Goal: Navigation & Orientation: Find specific page/section

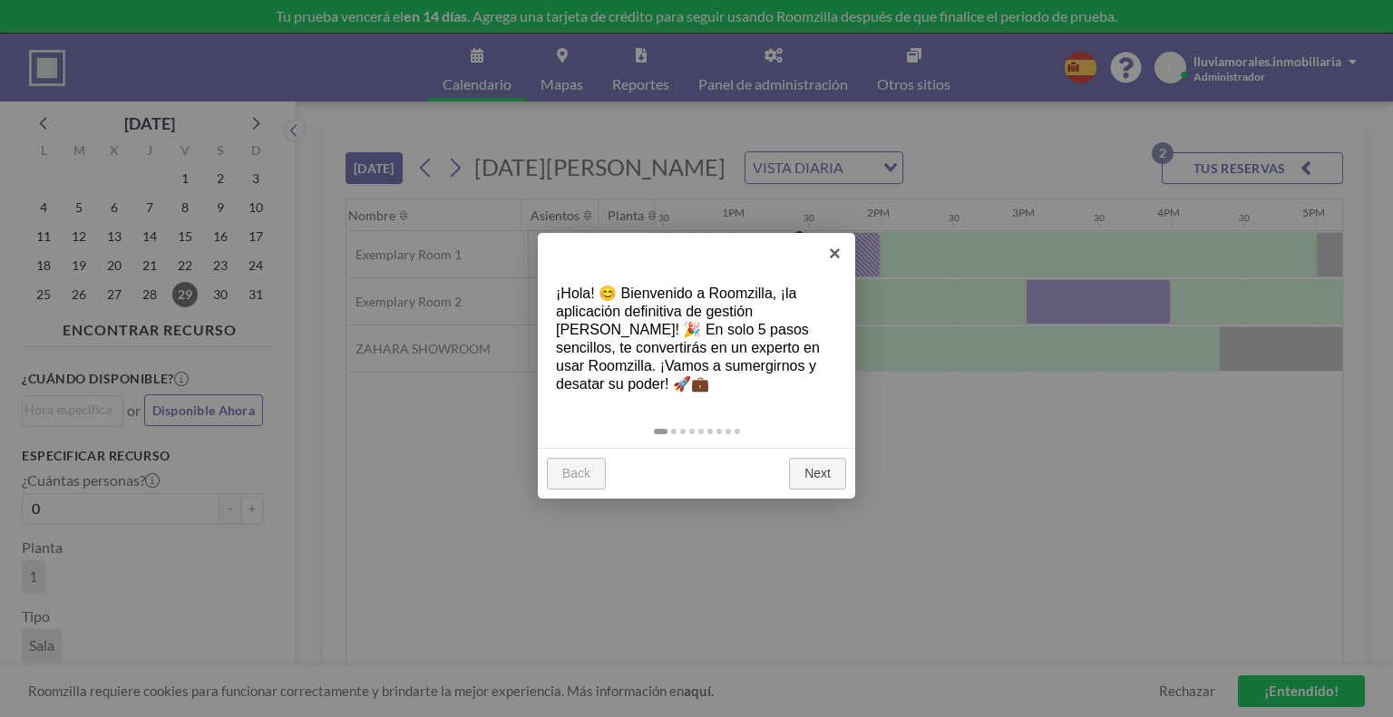
scroll to position [0, 1813]
click at [801, 475] on link "Next" at bounding box center [817, 474] width 57 height 33
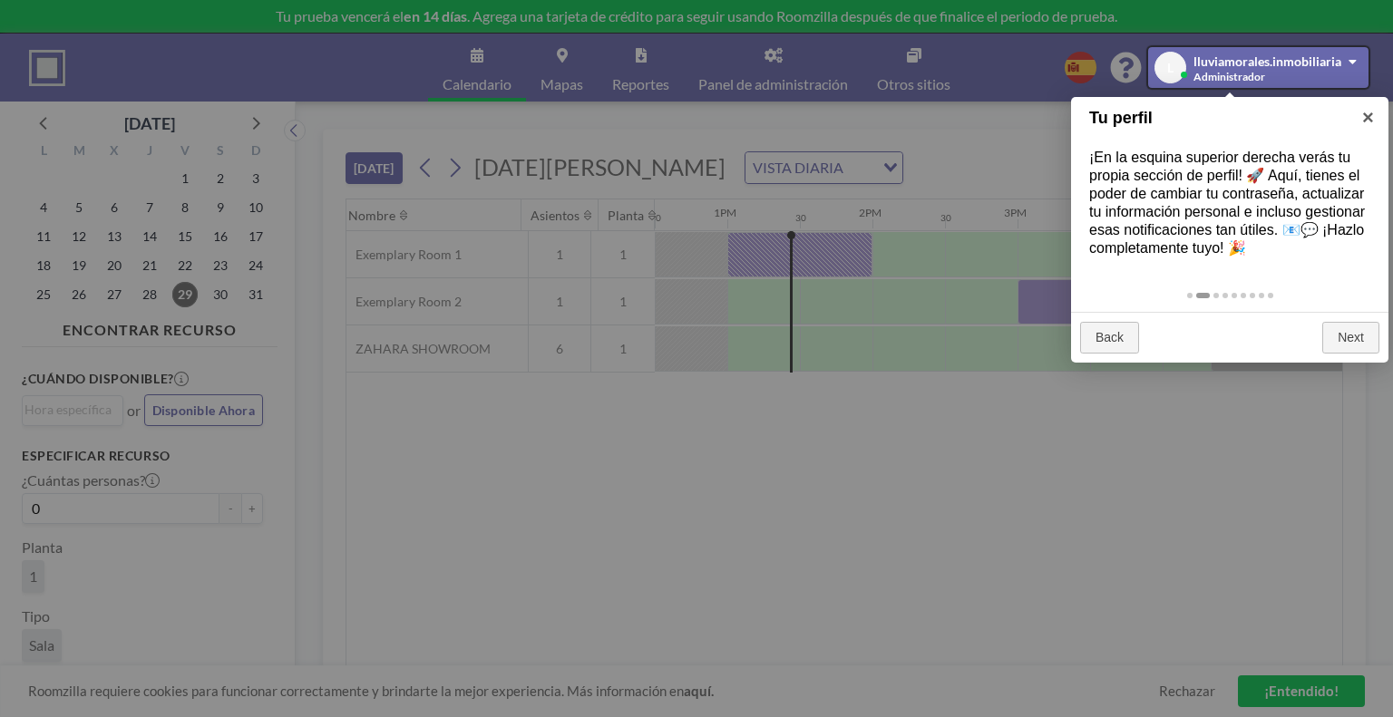
click at [801, 475] on div at bounding box center [696, 358] width 1393 height 717
click at [799, 475] on div at bounding box center [696, 358] width 1393 height 717
click at [1341, 340] on link "Next" at bounding box center [1350, 338] width 57 height 33
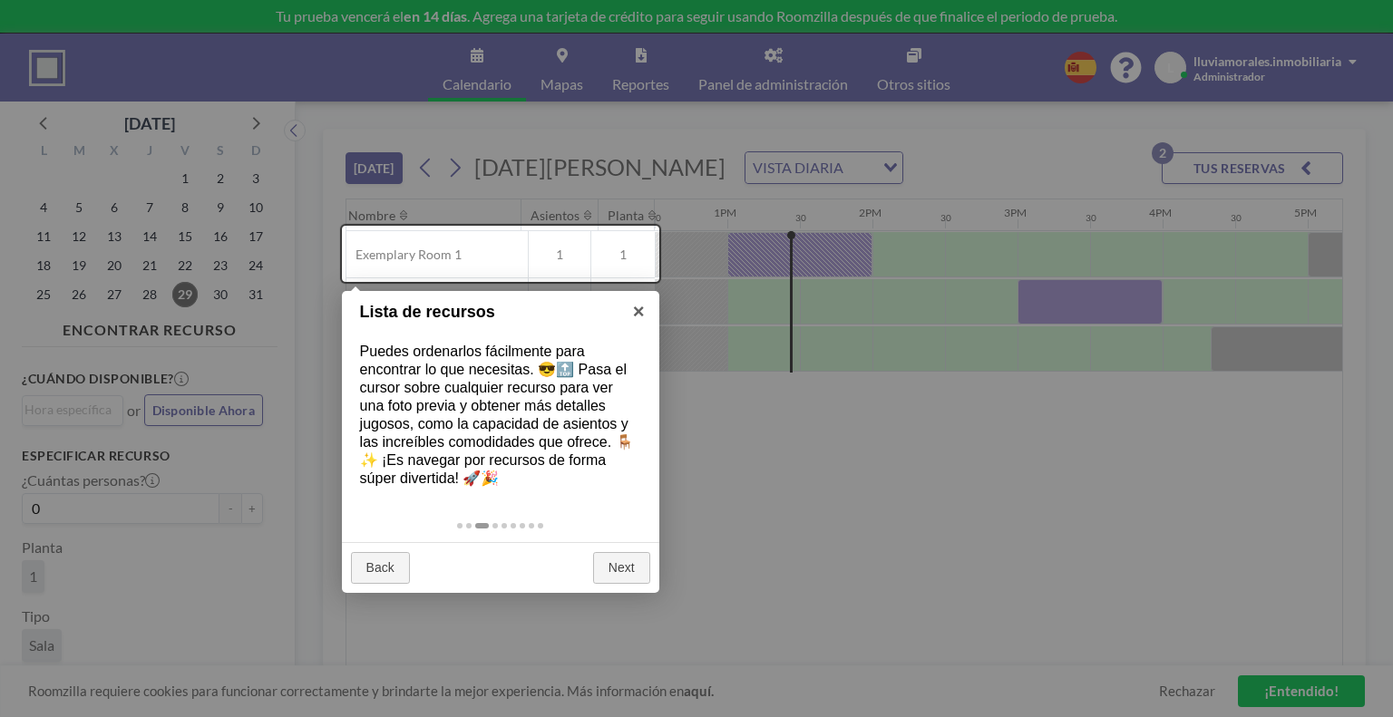
click at [601, 551] on div "Back Next" at bounding box center [500, 568] width 317 height 52
click at [606, 561] on link "Next" at bounding box center [621, 568] width 57 height 33
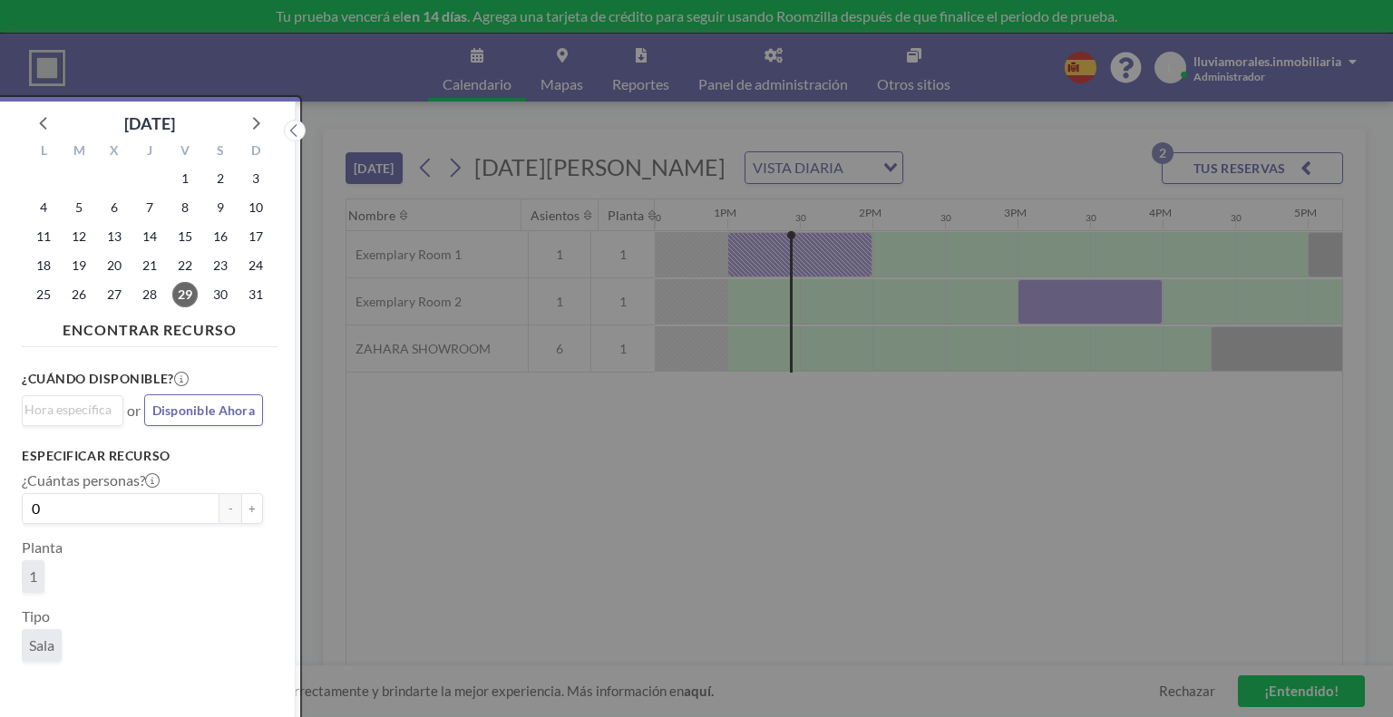
scroll to position [4, 0]
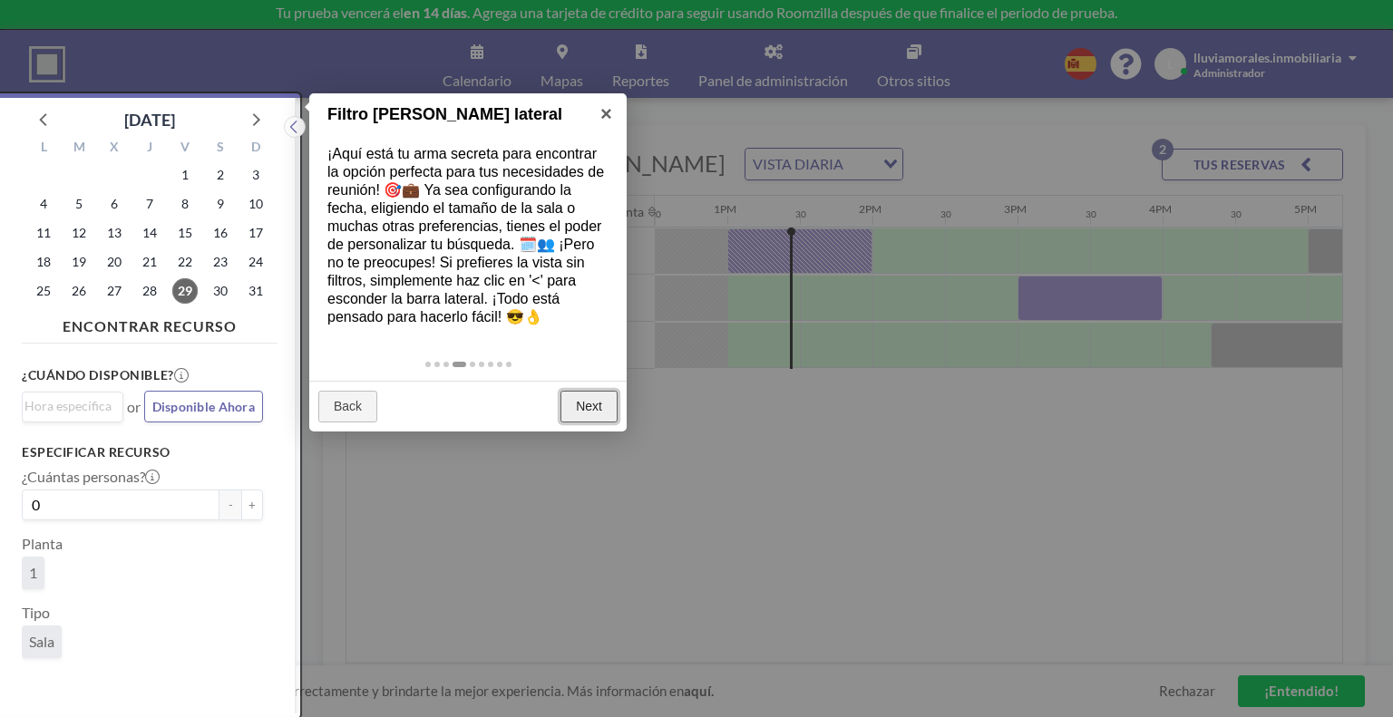
click at [584, 421] on link "Next" at bounding box center [588, 407] width 57 height 33
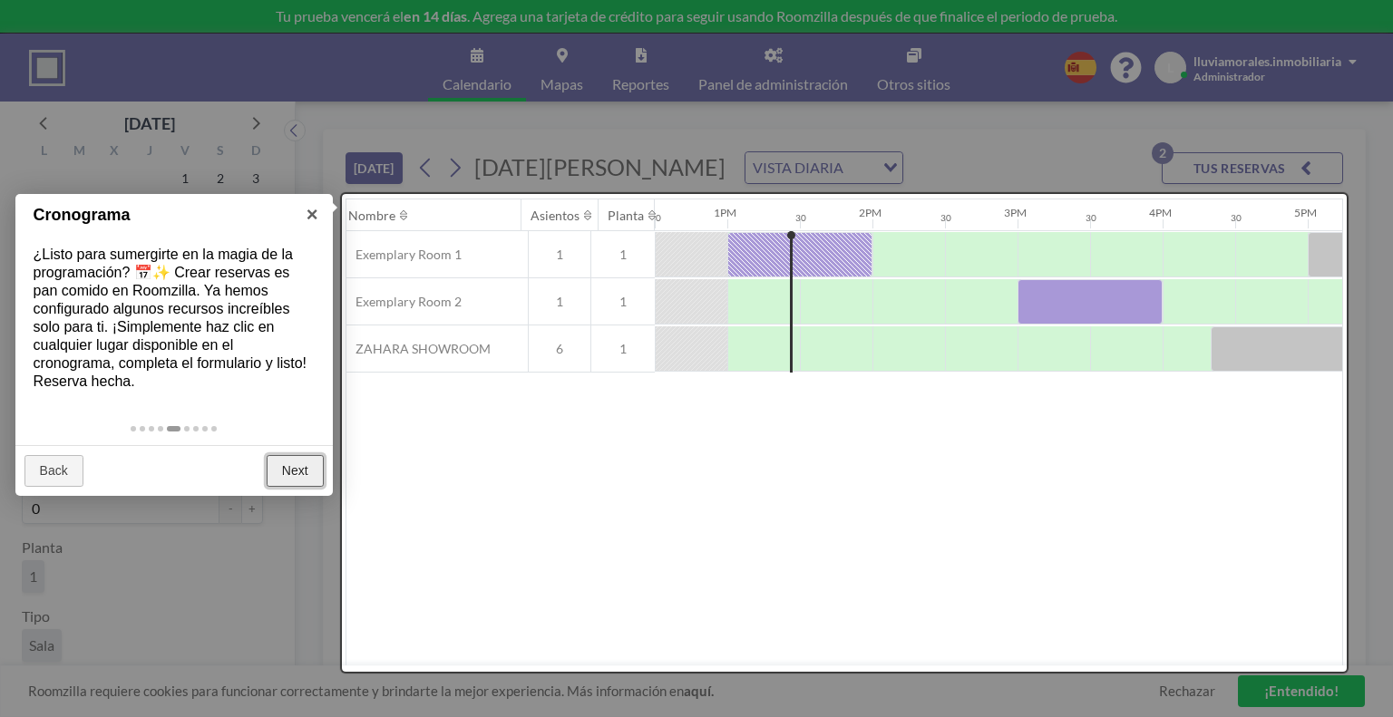
click at [293, 481] on link "Next" at bounding box center [295, 471] width 57 height 33
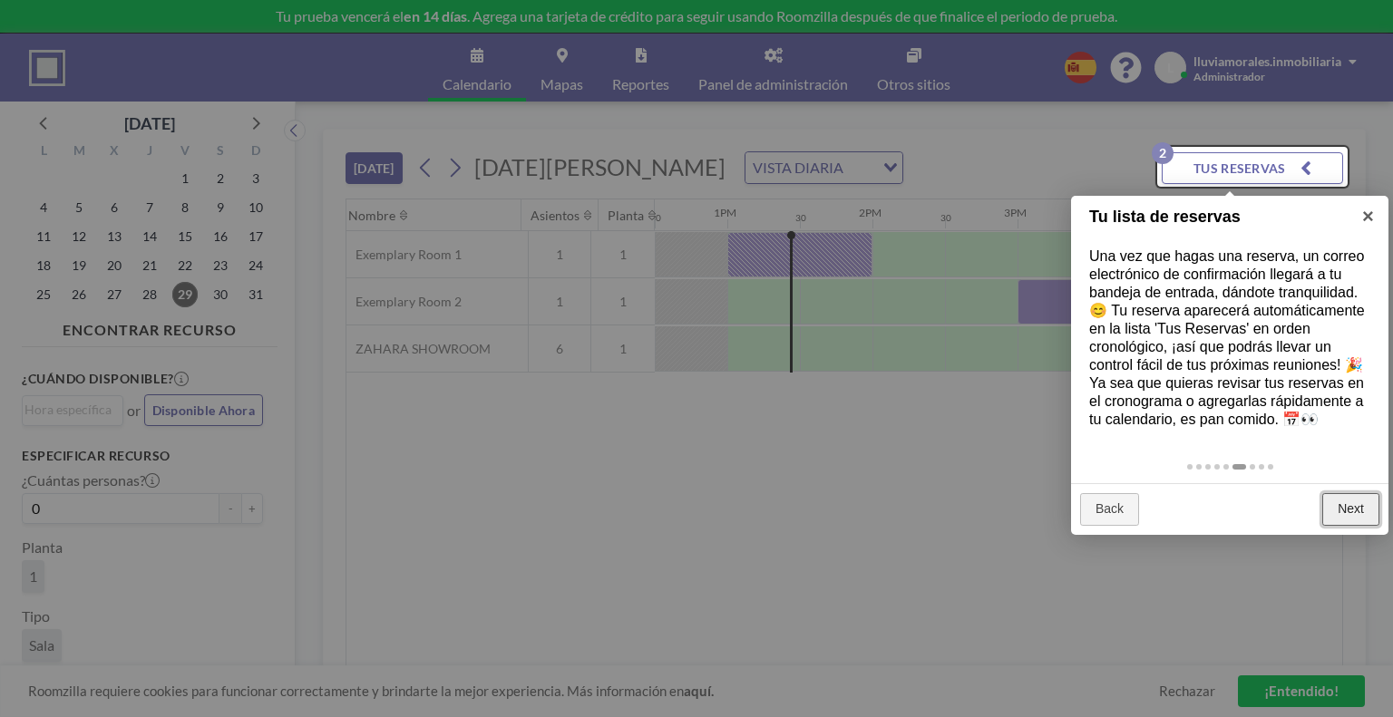
click at [1345, 502] on link "Next" at bounding box center [1350, 509] width 57 height 33
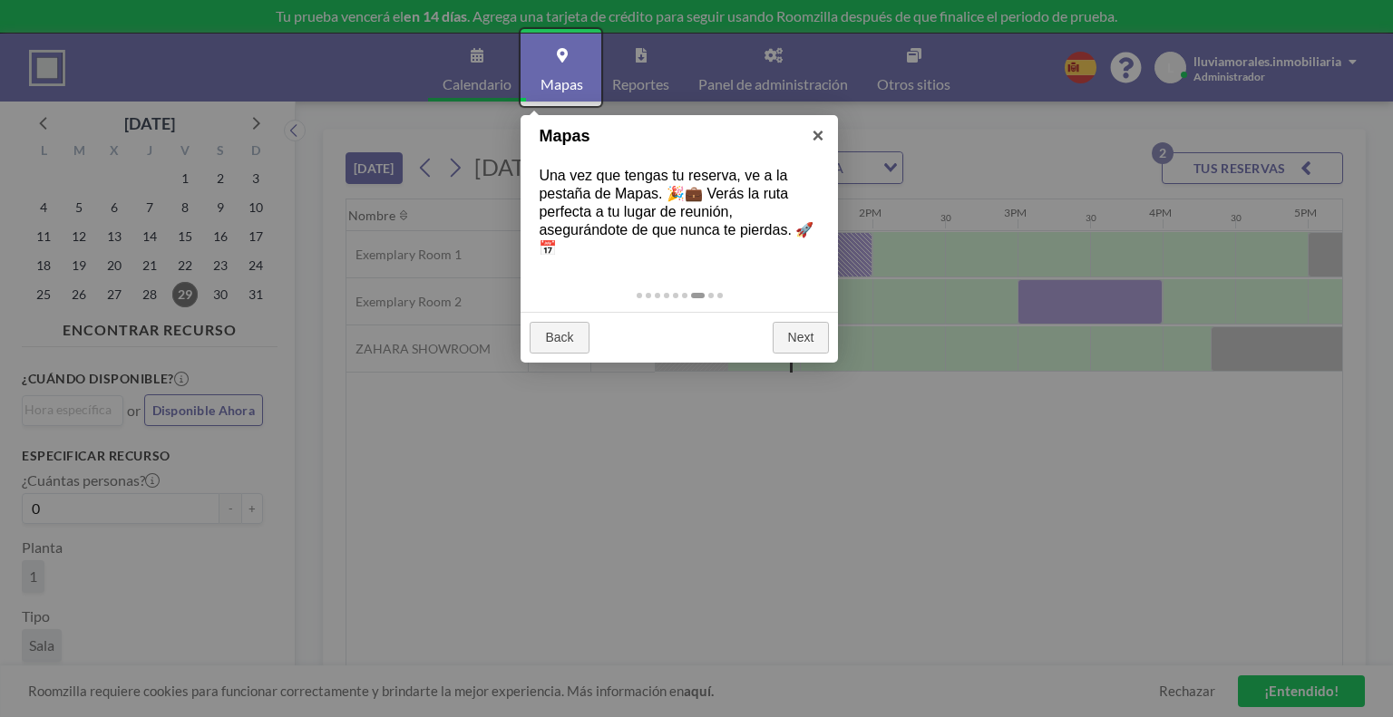
click at [771, 336] on div "Back Next" at bounding box center [678, 338] width 317 height 52
click at [820, 133] on link "×" at bounding box center [817, 135] width 41 height 41
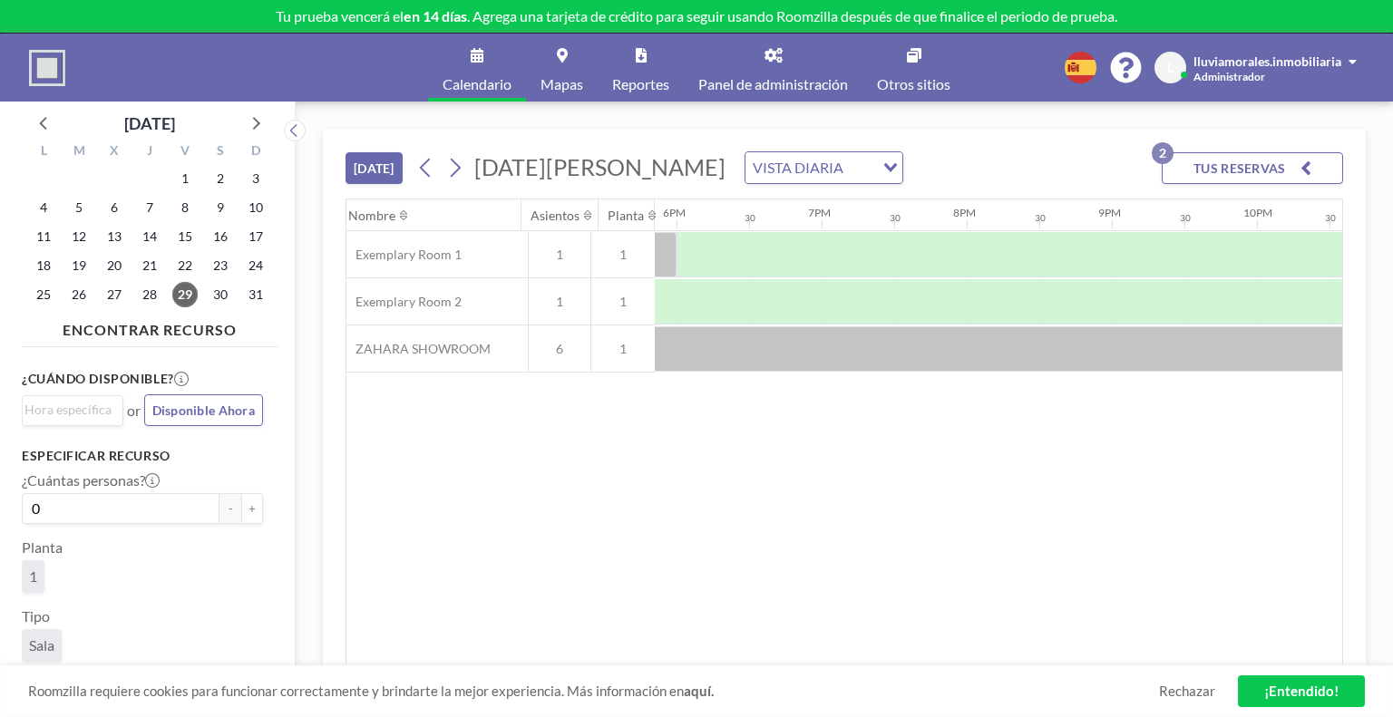
scroll to position [0, 2808]
click at [1023, 347] on div at bounding box center [784, 348] width 1112 height 45
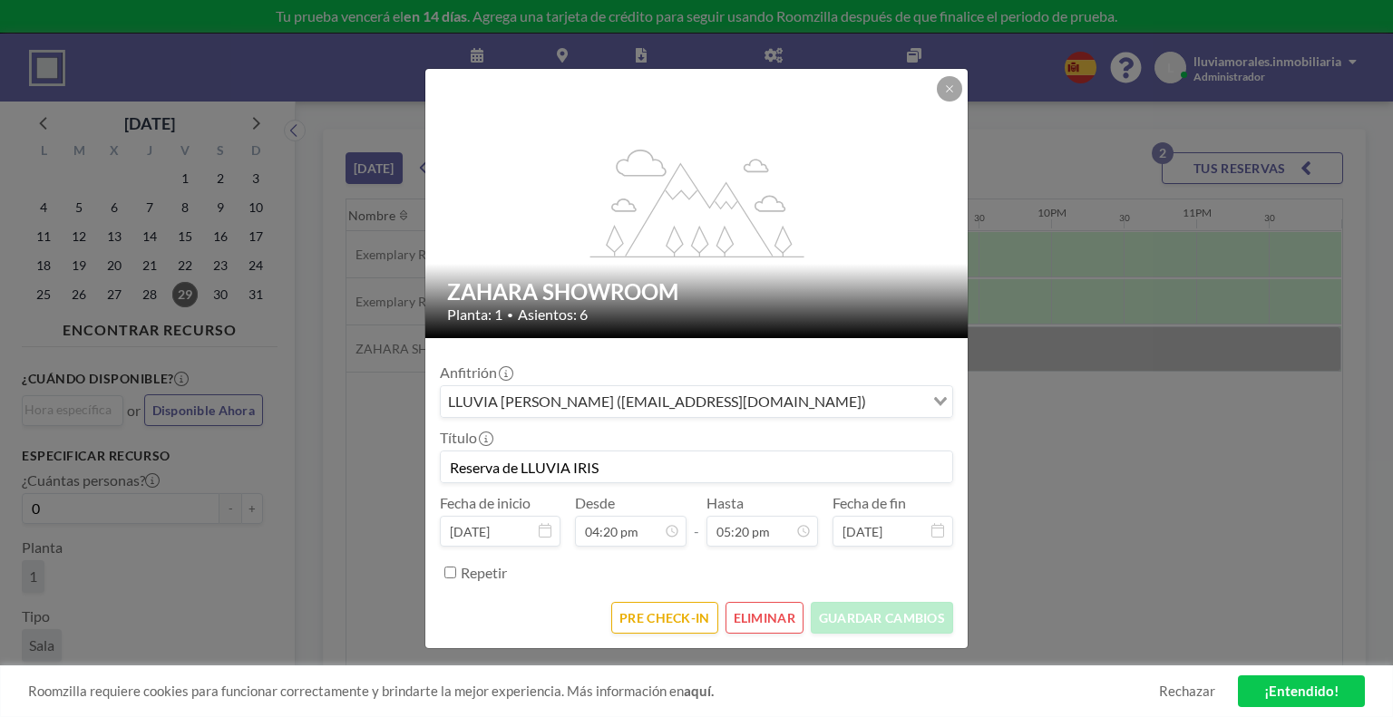
click at [701, 618] on button "PRE CHECK-IN" at bounding box center [664, 618] width 106 height 32
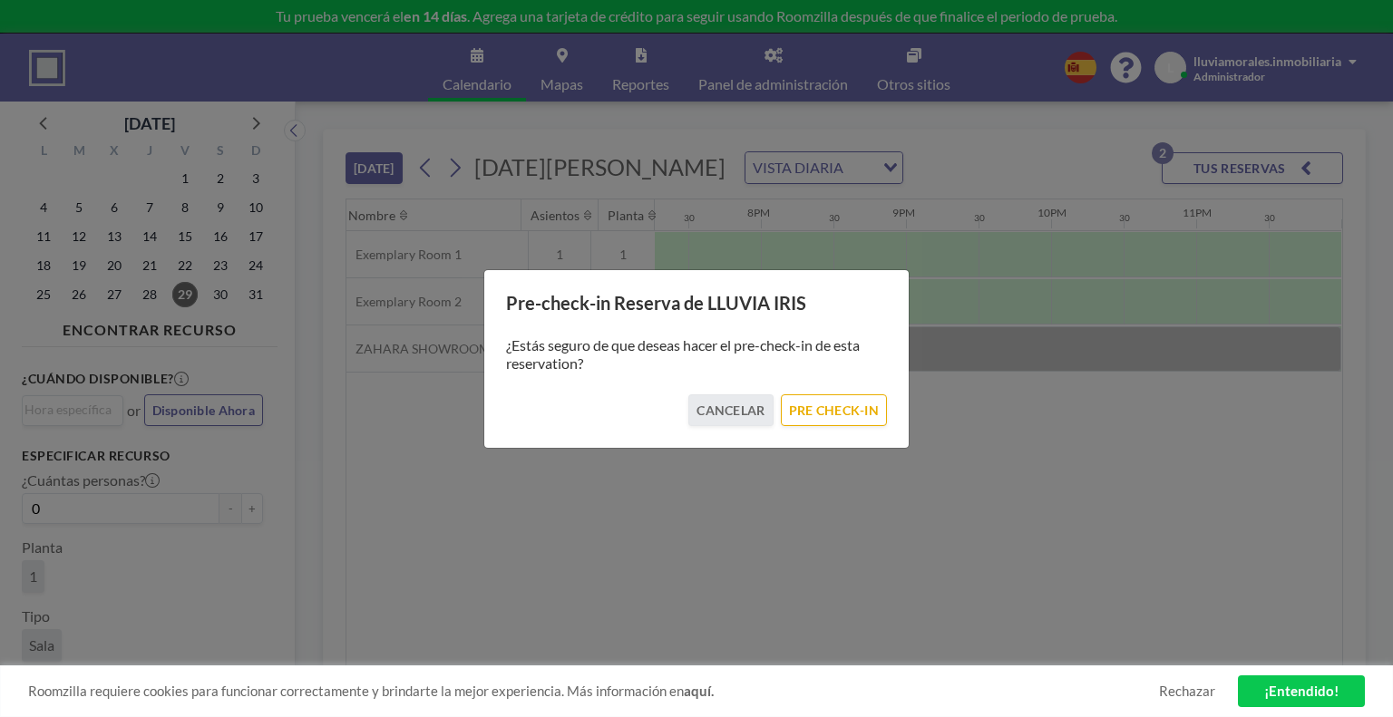
click at [823, 423] on button "PRE CHECK-IN" at bounding box center [834, 410] width 106 height 32
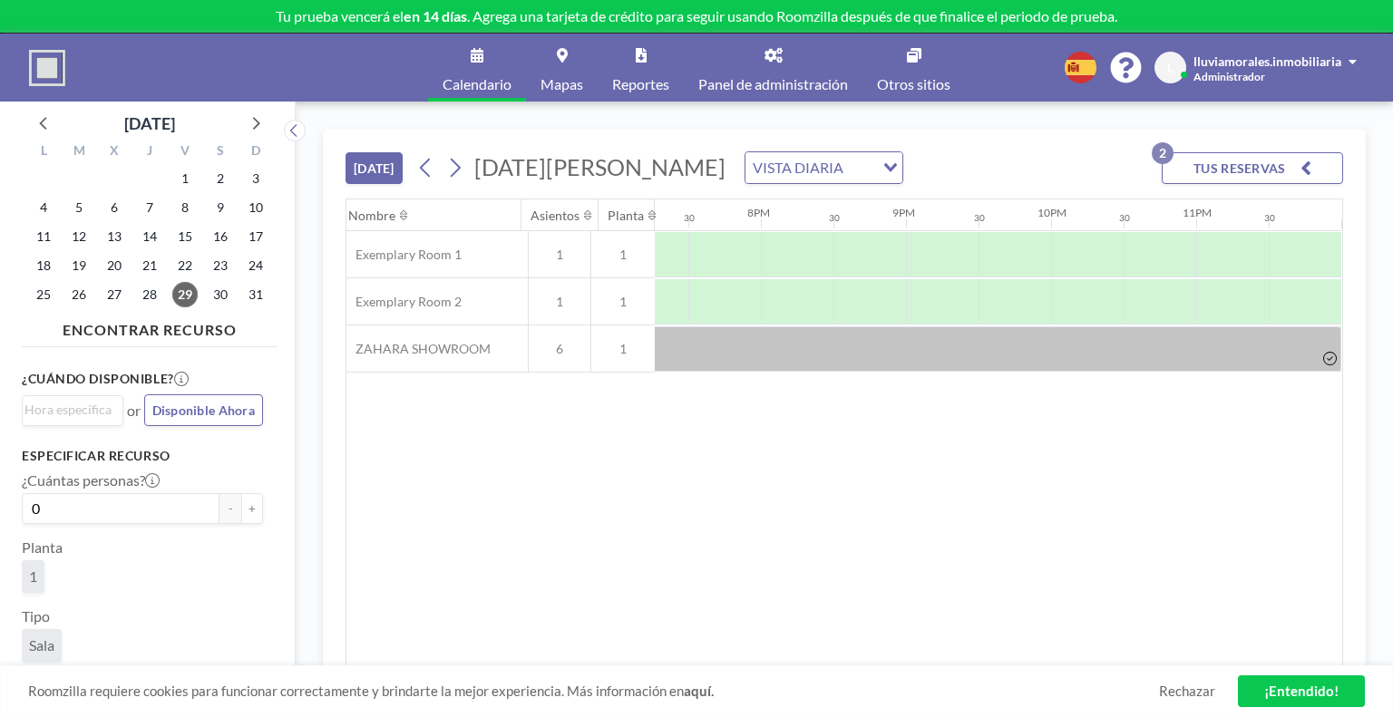
click at [902, 165] on div "VISTA DIARIA Loading..." at bounding box center [823, 167] width 157 height 31
click at [888, 225] on li "VISTA SEMANAL" at bounding box center [852, 225] width 155 height 26
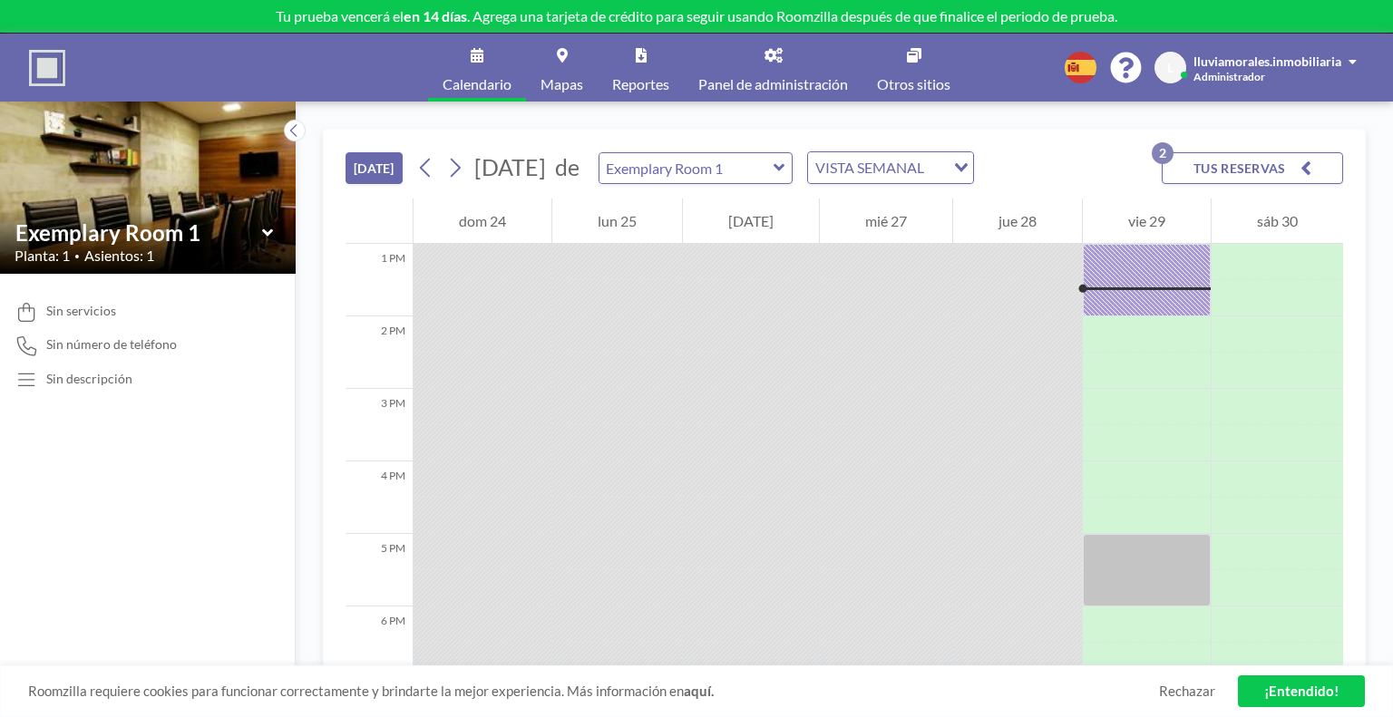
scroll to position [1034, 0]
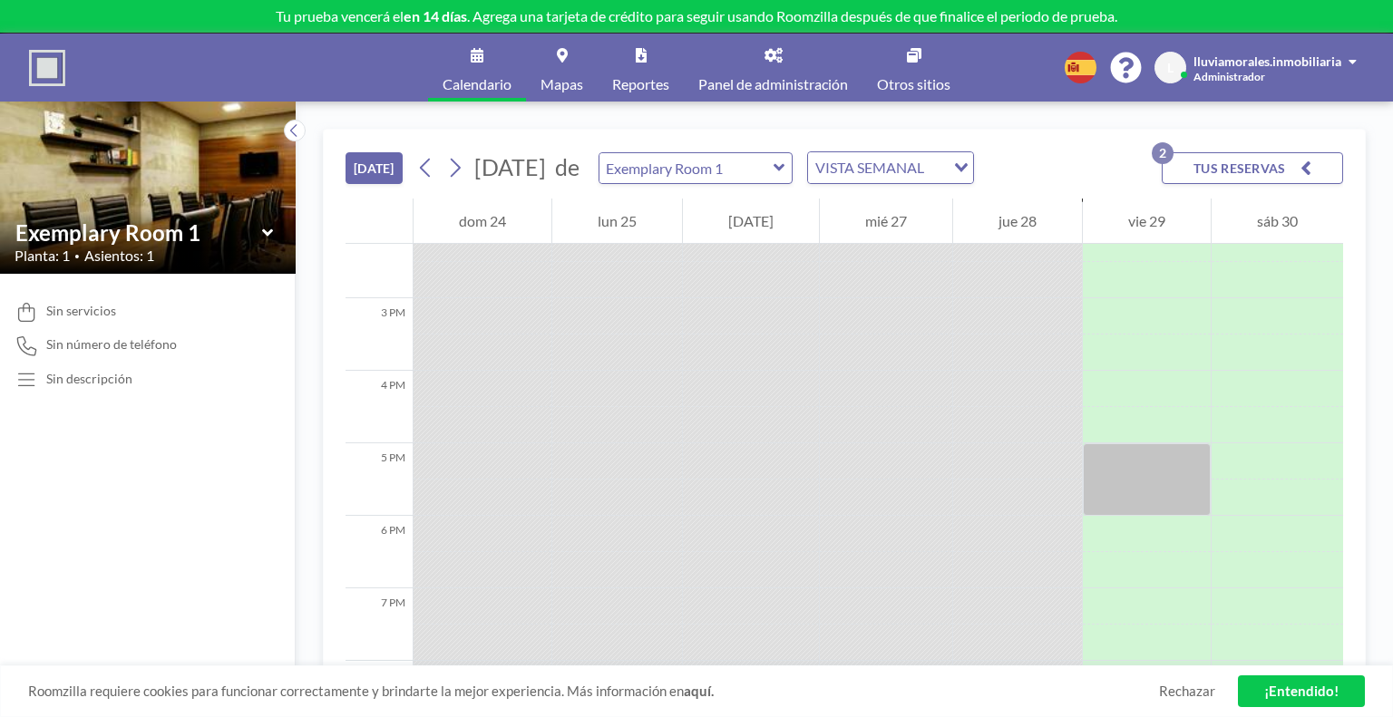
click at [265, 232] on icon at bounding box center [266, 231] width 11 height 7
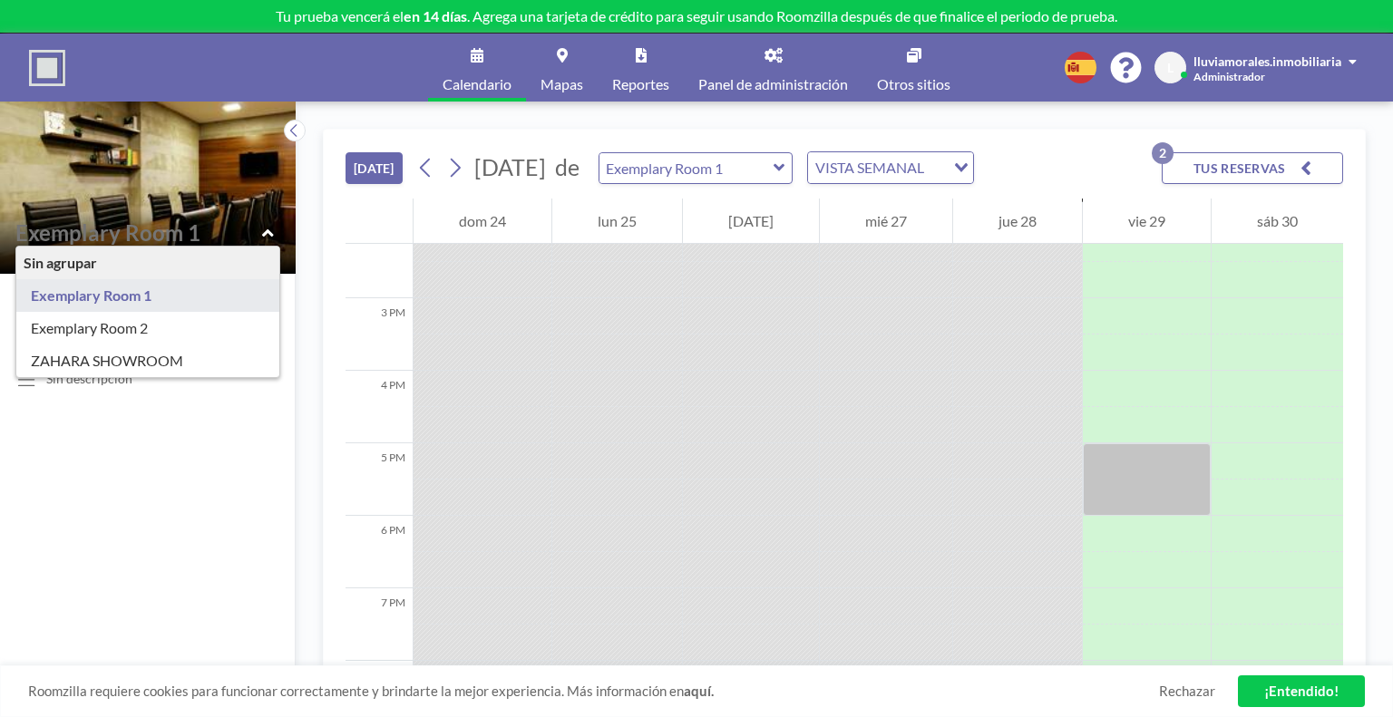
type input "ZAHARA SHOWROOM"
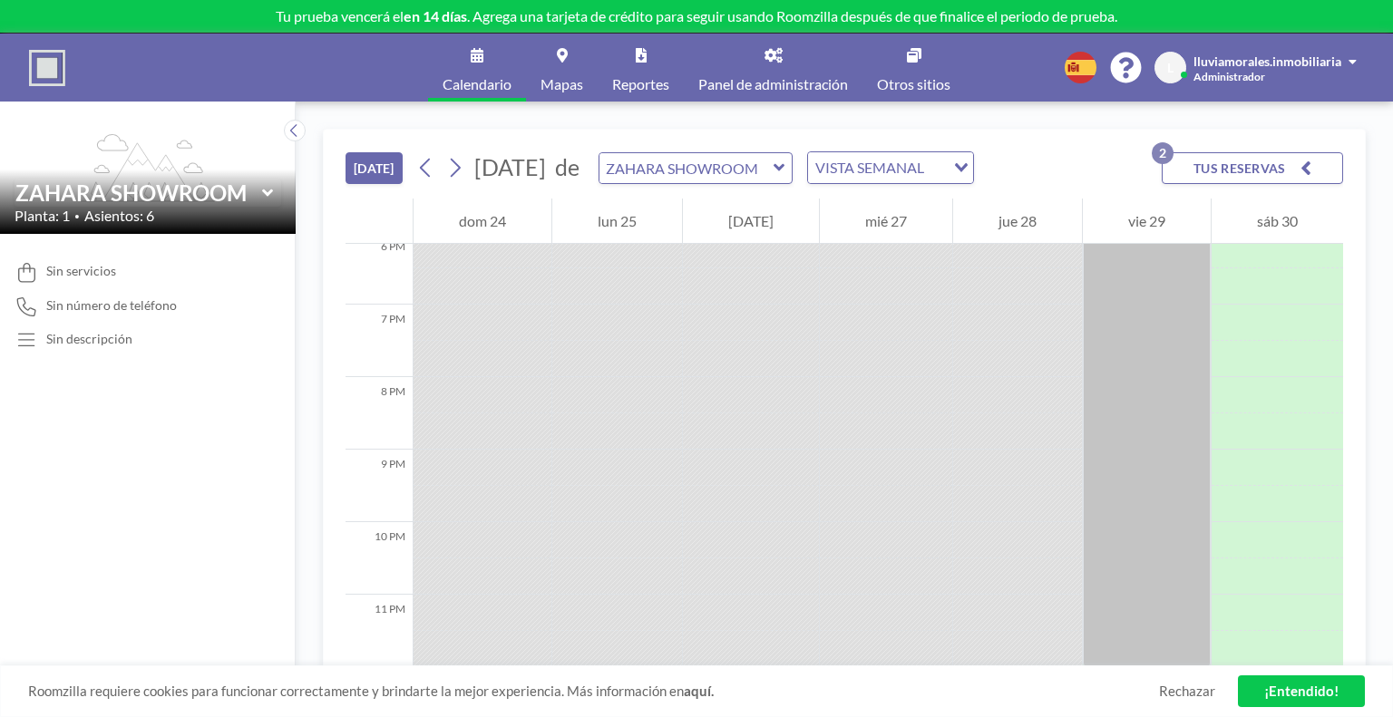
scroll to position [1325, 0]
click at [782, 56] on icon at bounding box center [773, 55] width 18 height 15
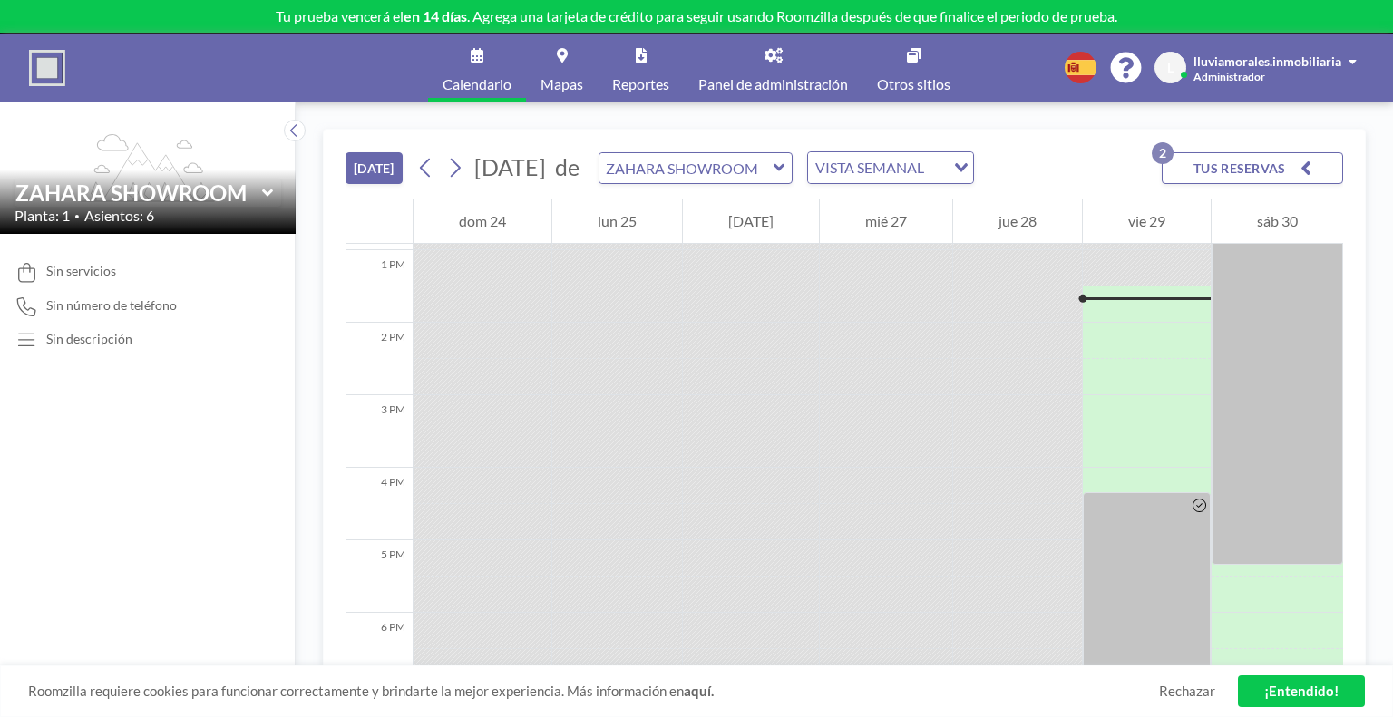
scroll to position [943, 0]
click at [839, 311] on div at bounding box center [886, 298] width 132 height 36
click at [576, 57] on link "Mapas" at bounding box center [562, 68] width 72 height 68
